Goal: Information Seeking & Learning: Check status

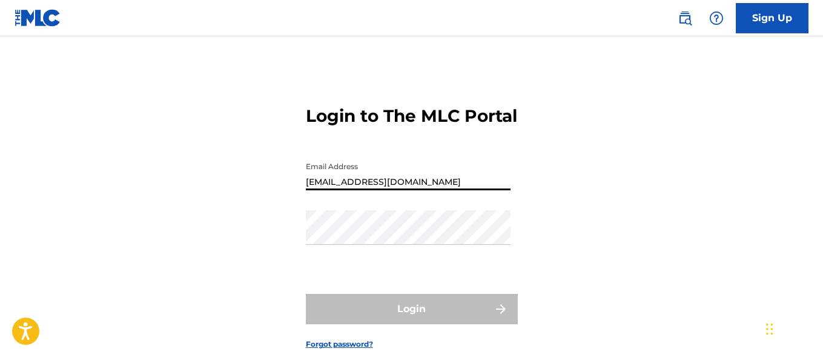
type input "[EMAIL_ADDRESS][DOMAIN_NAME]"
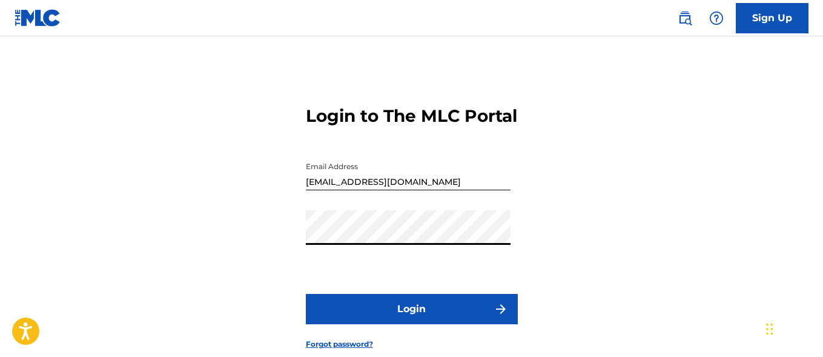
click at [411, 324] on button "Login" at bounding box center [412, 309] width 212 height 30
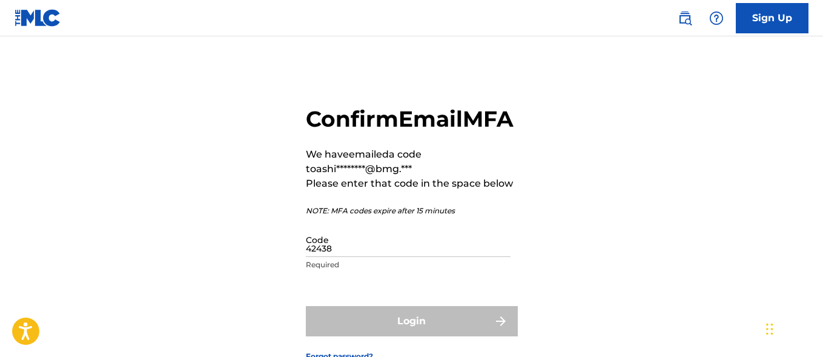
type input "424386"
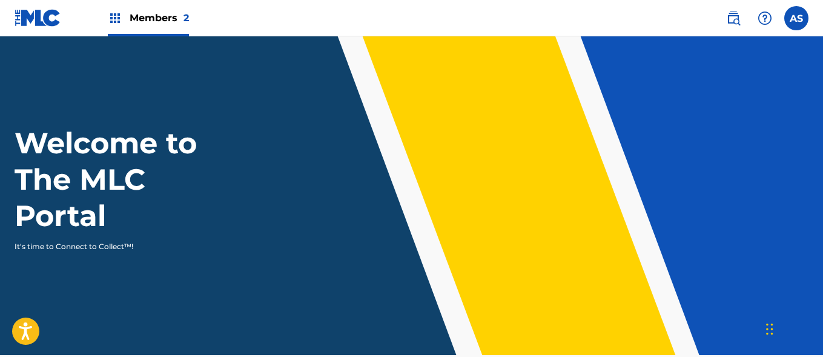
click at [115, 18] on img at bounding box center [115, 18] width 15 height 15
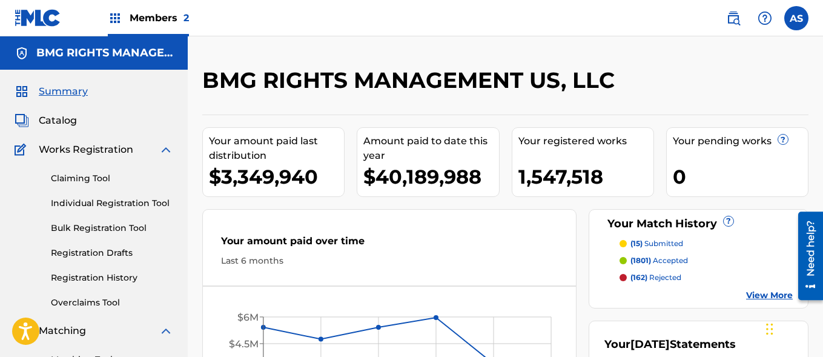
scroll to position [263, 0]
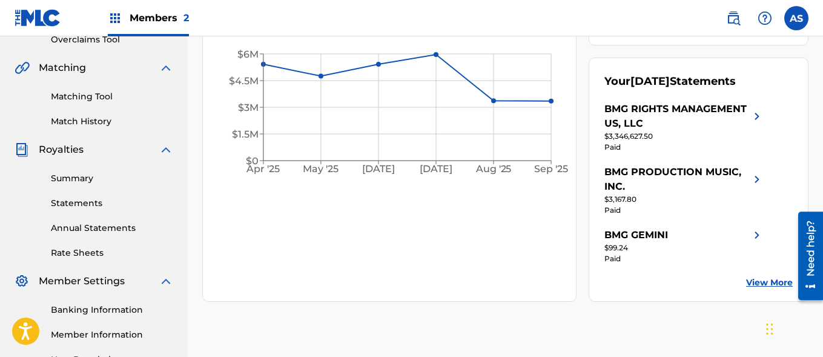
click at [112, 178] on link "Summary" at bounding box center [112, 178] width 122 height 13
